Goal: Information Seeking & Learning: Learn about a topic

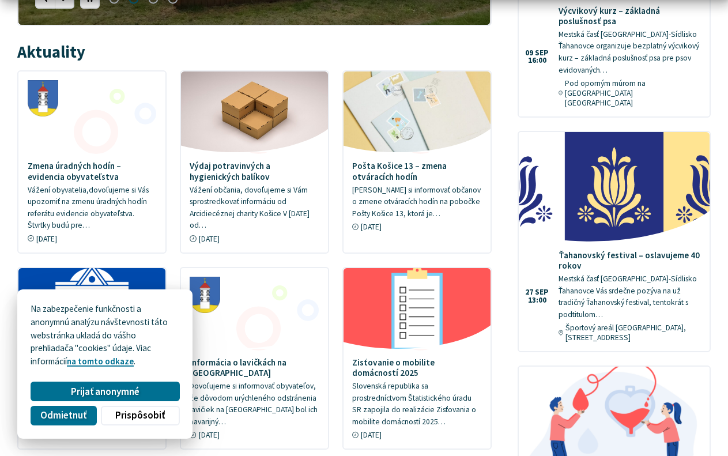
scroll to position [588, 0]
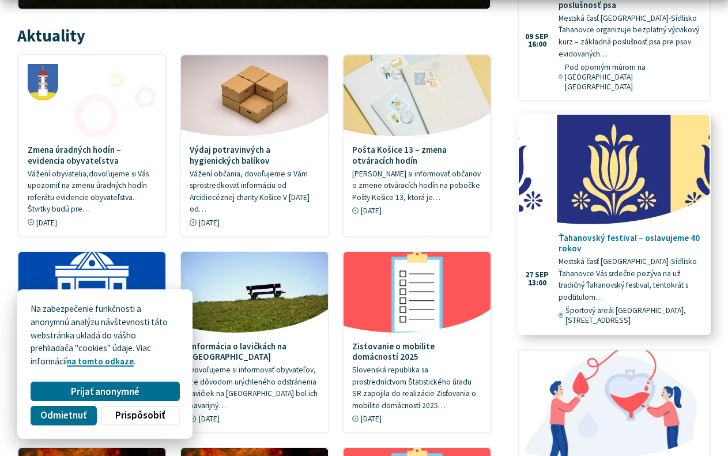
click at [596, 275] on p "Mestská časť [GEOGRAPHIC_DATA]-Sídlisko Ťahanovce Vás srdečne pozýva na už trad…" at bounding box center [630, 279] width 142 height 47
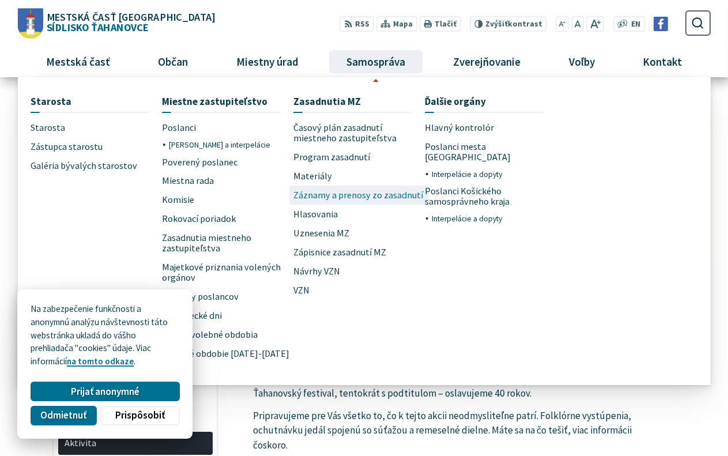
click at [351, 195] on span "Záznamy a prenosy zo zasadnutí" at bounding box center [359, 195] width 130 height 19
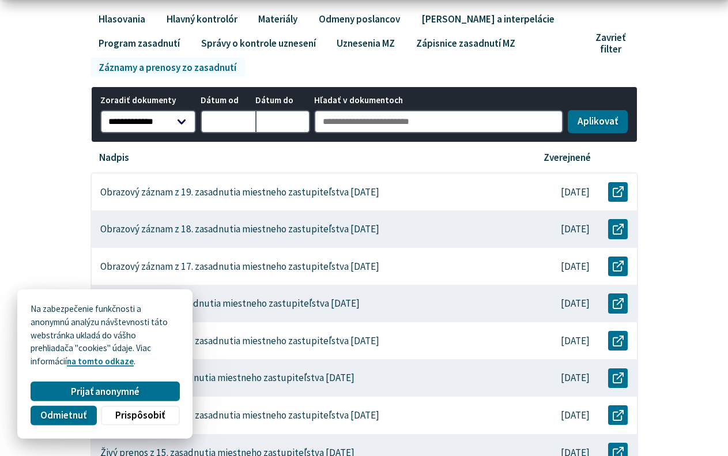
scroll to position [235, 0]
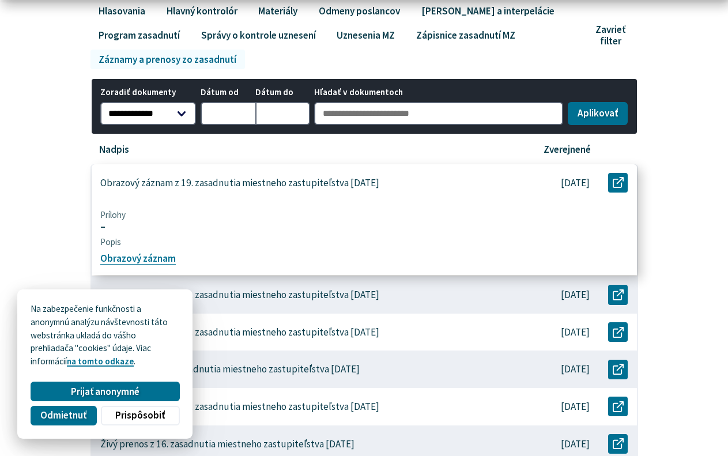
click at [232, 179] on p "Obrazový záznam z 19. zasadnutia miestneho zastupiteľstva [DATE]" at bounding box center [239, 183] width 279 height 12
click at [141, 257] on link "Obrazový záznam" at bounding box center [138, 259] width 76 height 13
